Goal: Transaction & Acquisition: Purchase product/service

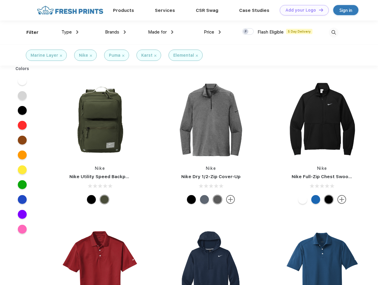
click at [302, 10] on link "Add your Logo Design Tool" at bounding box center [304, 10] width 49 height 10
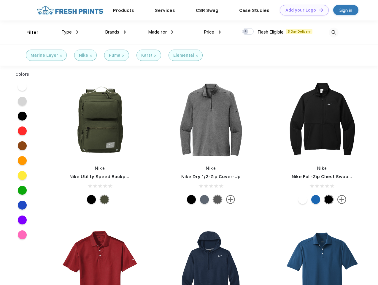
click at [0, 0] on div "Design Tool" at bounding box center [0, 0] width 0 height 0
click at [318, 10] on link "Add your Logo Design Tool" at bounding box center [304, 10] width 49 height 10
click at [28, 32] on div "Filter" at bounding box center [32, 32] width 12 height 7
click at [70, 32] on span "Type" at bounding box center [66, 31] width 10 height 5
click at [115, 32] on span "Brands" at bounding box center [112, 31] width 14 height 5
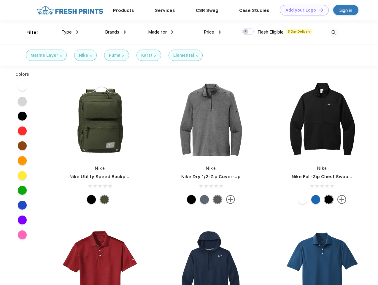
click at [161, 32] on span "Made for" at bounding box center [157, 31] width 19 height 5
click at [212, 32] on span "Price" at bounding box center [209, 31] width 10 height 5
click at [248, 32] on div at bounding box center [248, 31] width 12 height 7
click at [246, 32] on input "checkbox" at bounding box center [244, 30] width 4 height 4
click at [334, 32] on img at bounding box center [334, 33] width 10 height 10
